Goal: Task Accomplishment & Management: Complete application form

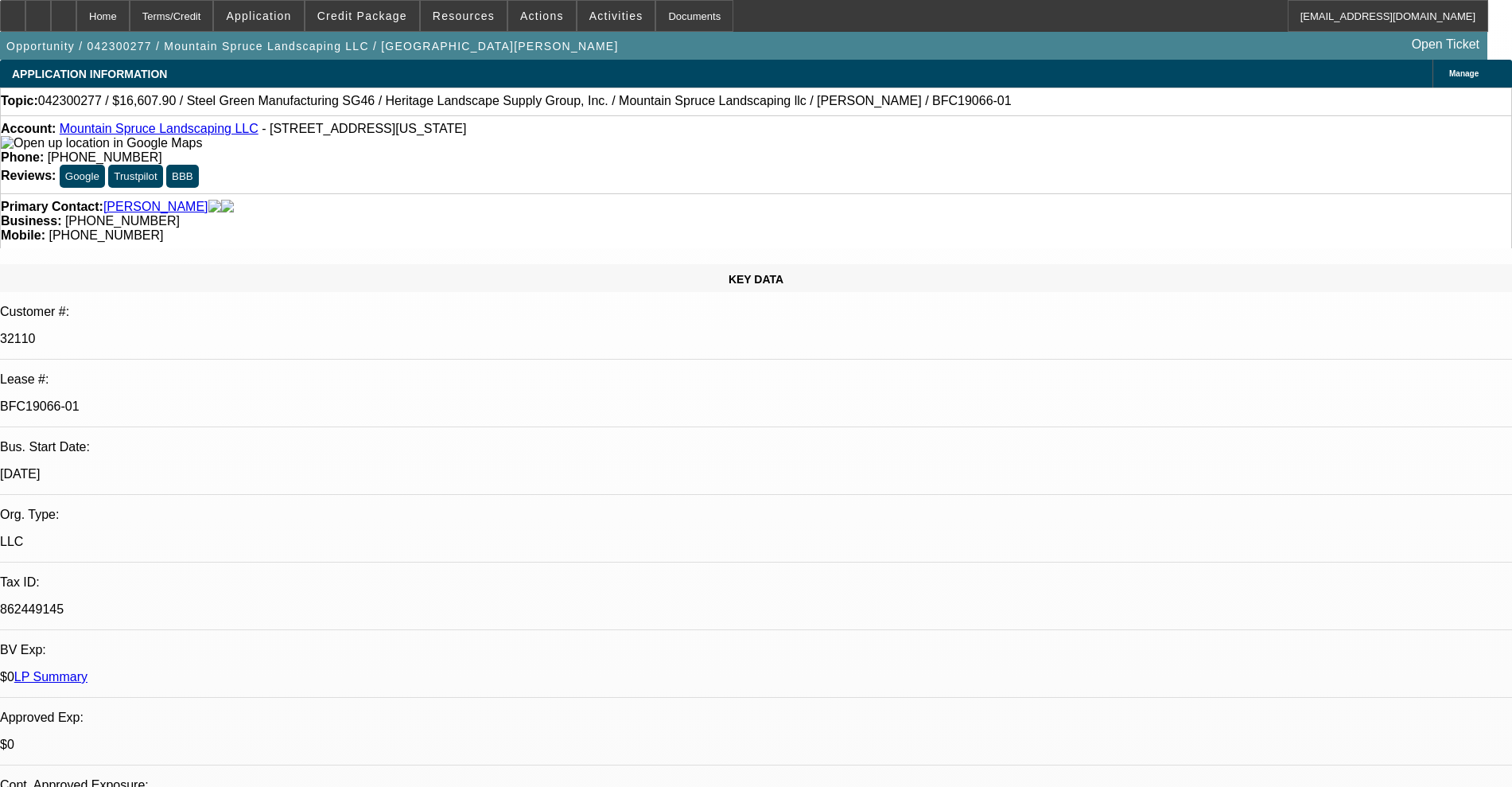
select select "0"
select select "2"
select select "0"
select select "6"
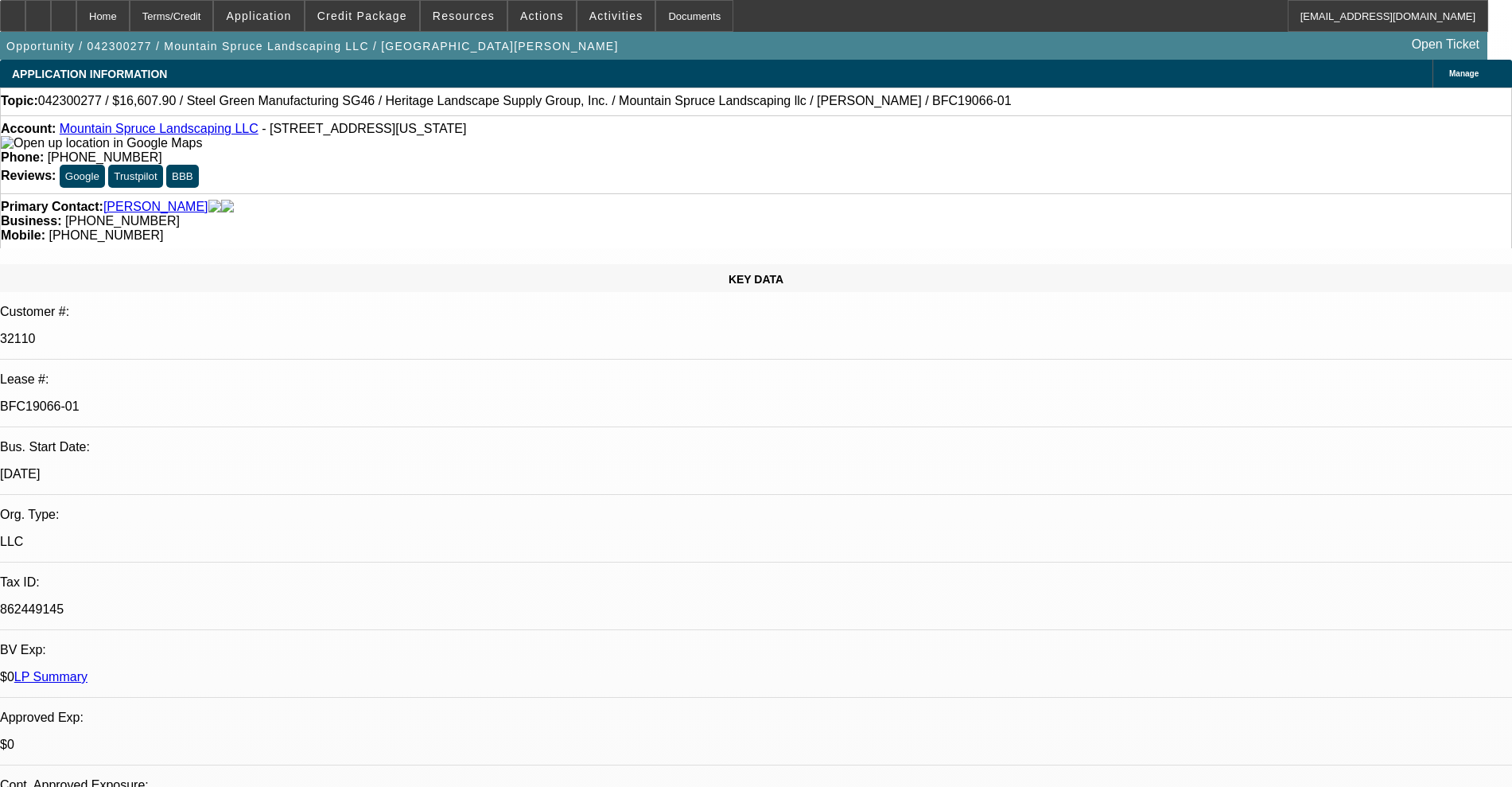
select select "0"
select select "2"
select select "0"
select select "6"
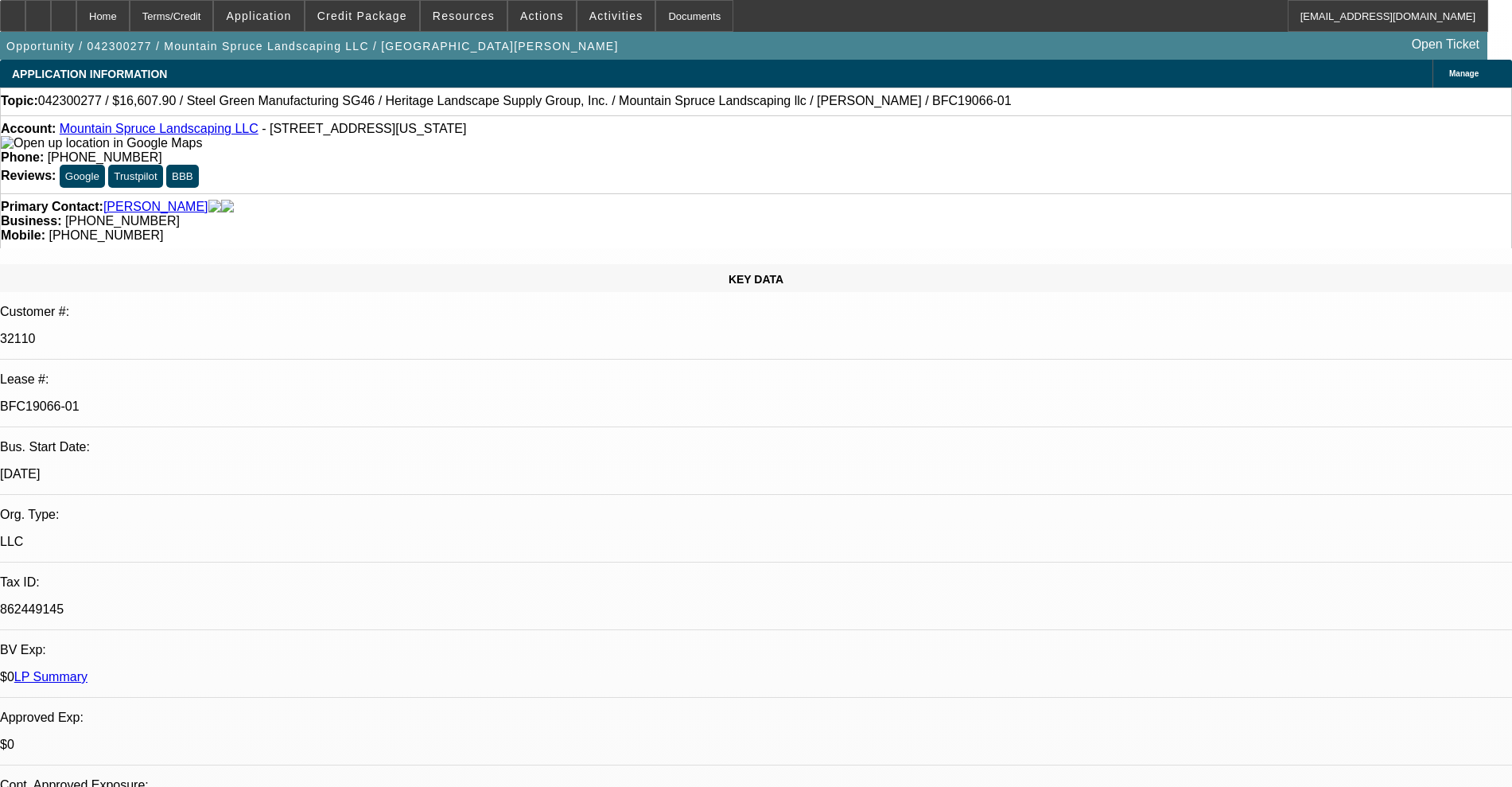
select select "0"
select select "2"
select select "0"
select select "6"
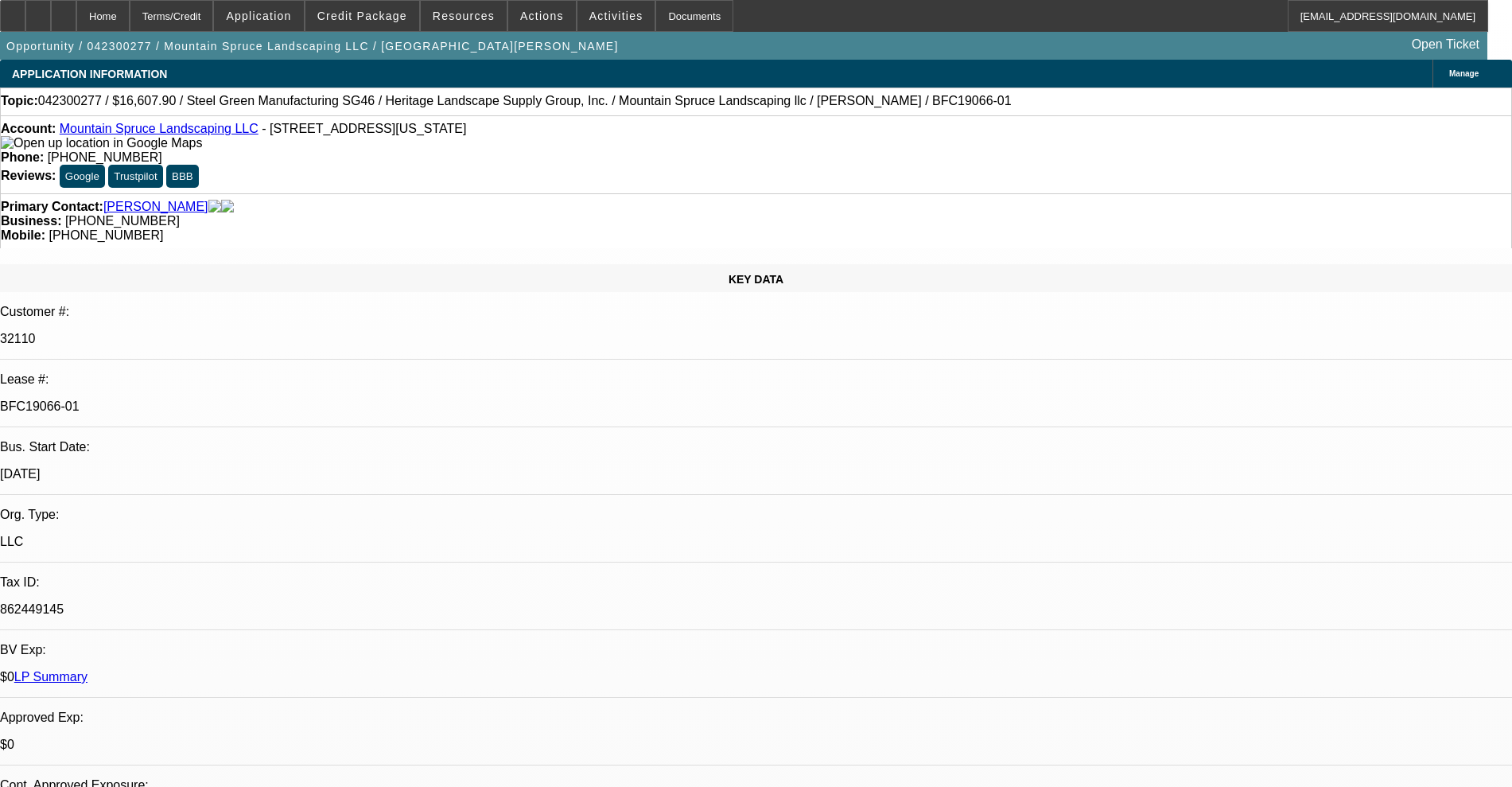
select select "0"
select select "2"
select select "0"
select select "6"
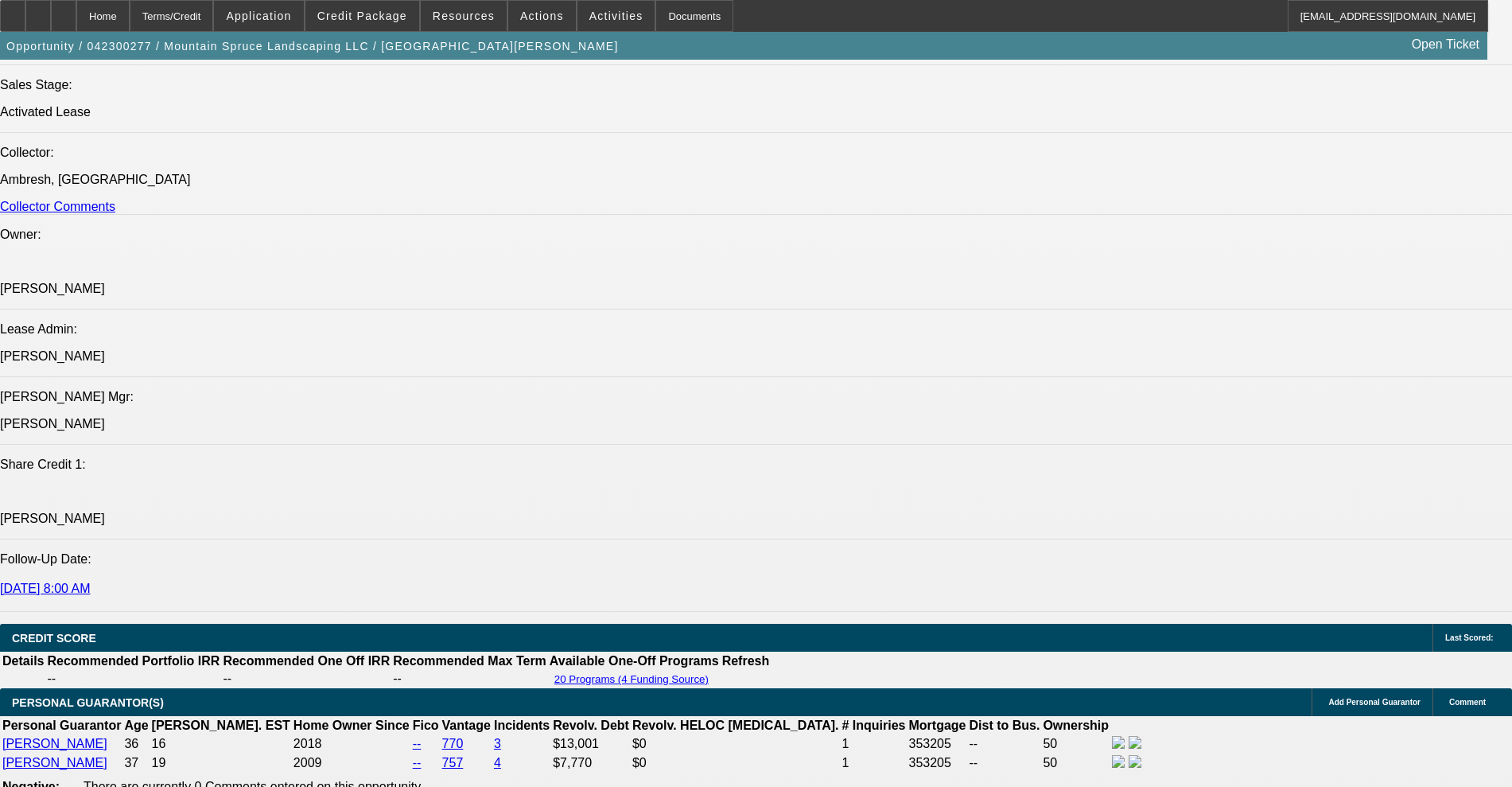
scroll to position [1989, 0]
